Goal: Check status: Check status

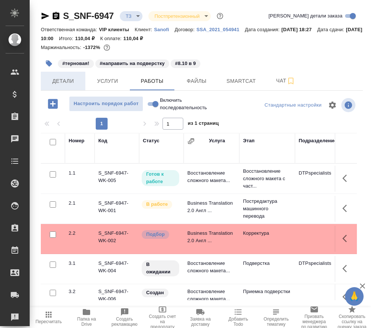
click at [59, 79] on span "Детали" at bounding box center [63, 81] width 36 height 9
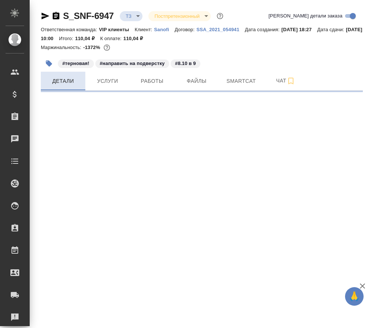
select select "RU"
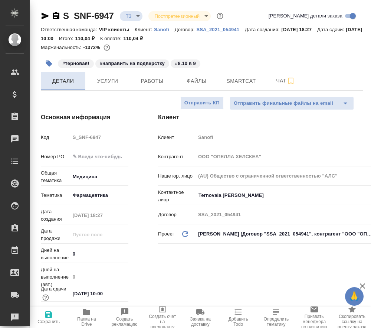
type textarea "x"
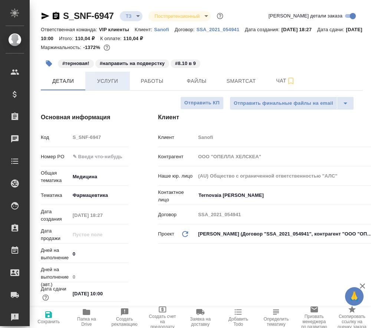
type input "[PERSON_NAME]"
type input "Chernova Anna"
click at [112, 85] on span "Услуги" at bounding box center [108, 81] width 36 height 9
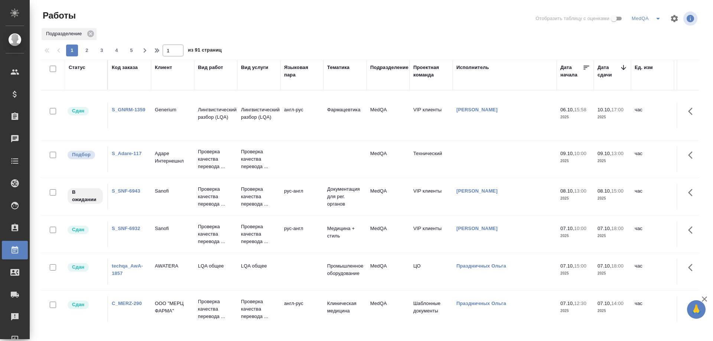
click at [127, 190] on link "S_SNF-6943" at bounding box center [126, 191] width 29 height 6
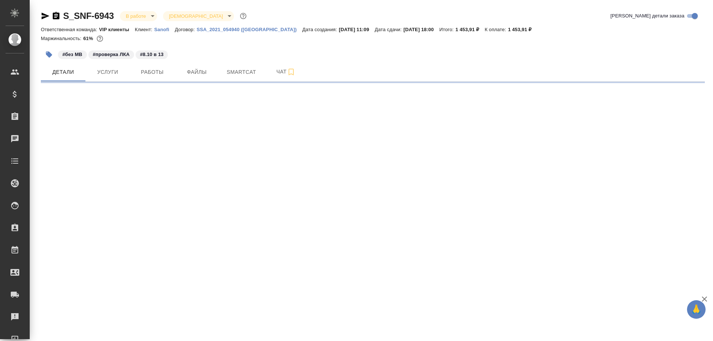
select select "RU"
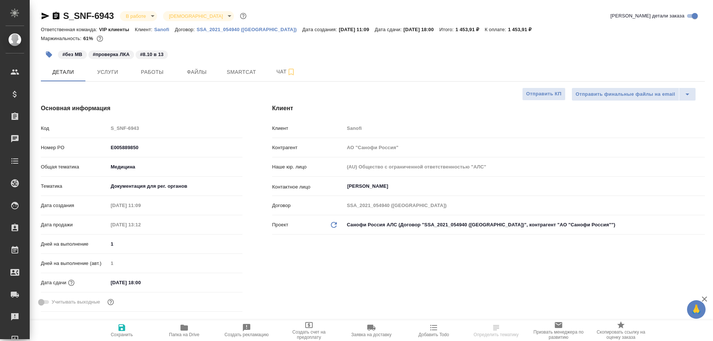
type textarea "x"
click at [153, 75] on span "Работы" at bounding box center [152, 72] width 36 height 9
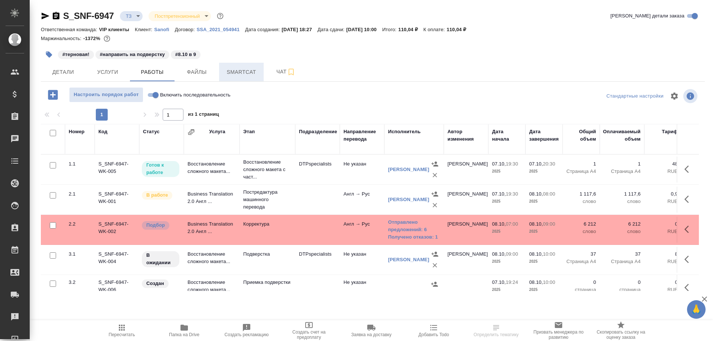
click at [237, 72] on span "Smartcat" at bounding box center [242, 72] width 36 height 9
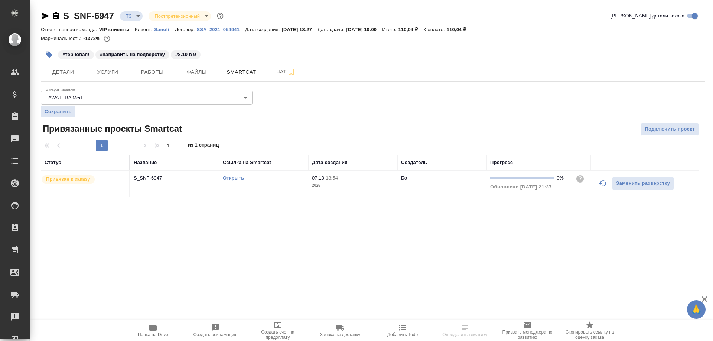
click at [229, 177] on link "Открыть" at bounding box center [233, 178] width 21 height 6
click at [158, 330] on span "Папка на Drive" at bounding box center [152, 331] width 53 height 14
click at [192, 74] on span "Файлы" at bounding box center [197, 72] width 36 height 9
